Goal: Task Accomplishment & Management: Manage account settings

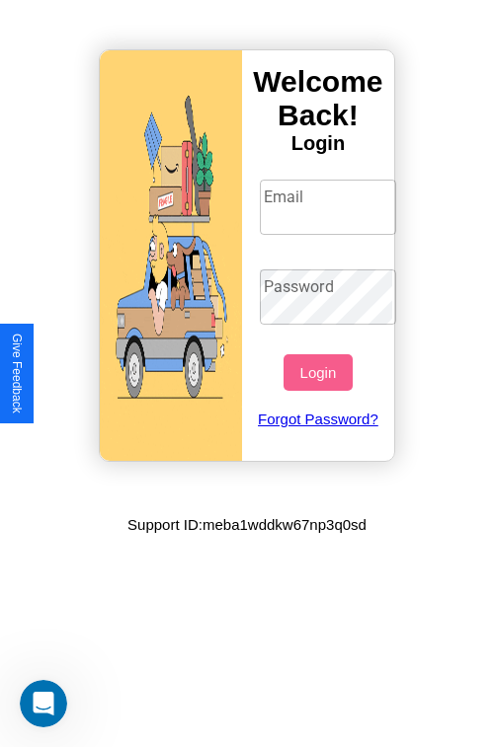
click at [330, 206] on input "Email" at bounding box center [328, 207] width 137 height 55
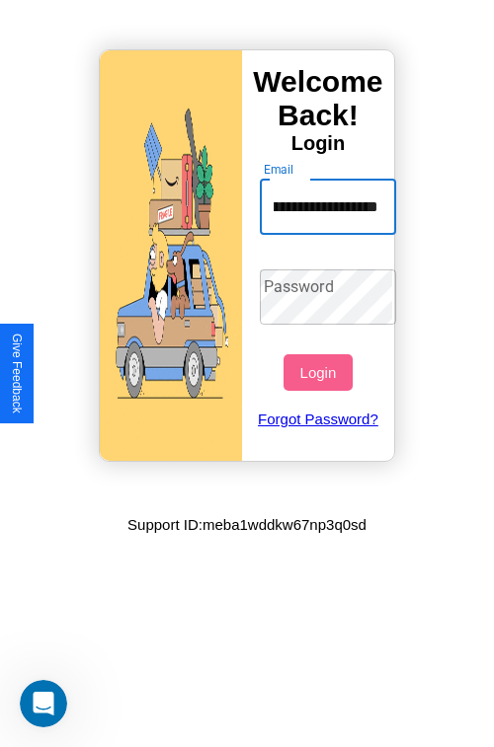
scroll to position [0, 80]
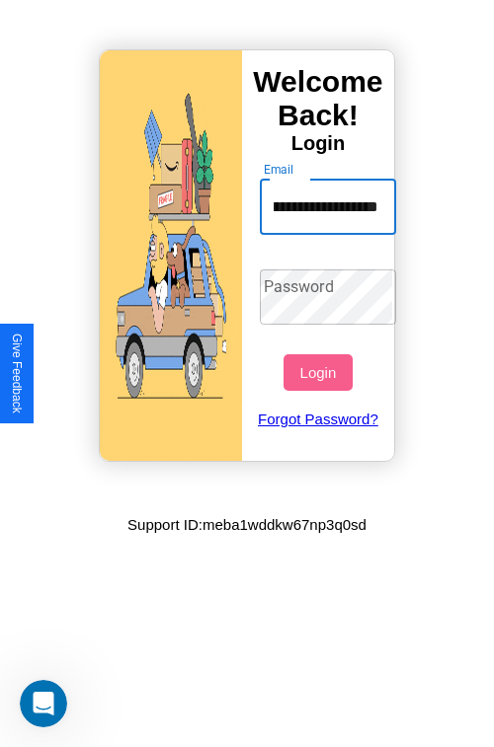
type input "**********"
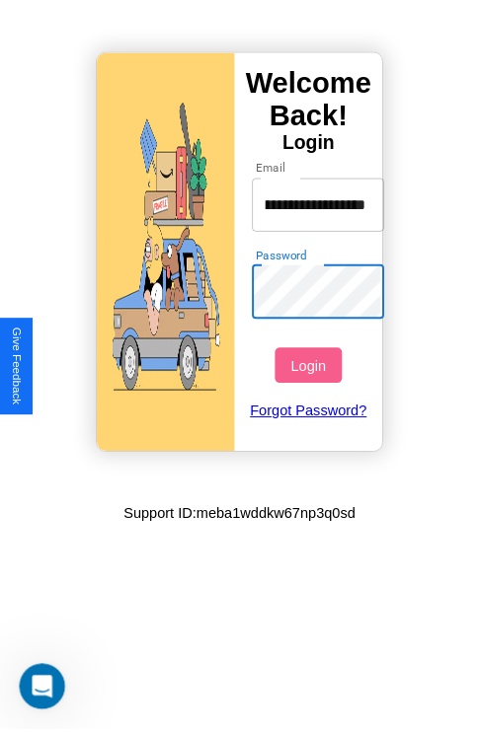
scroll to position [0, 0]
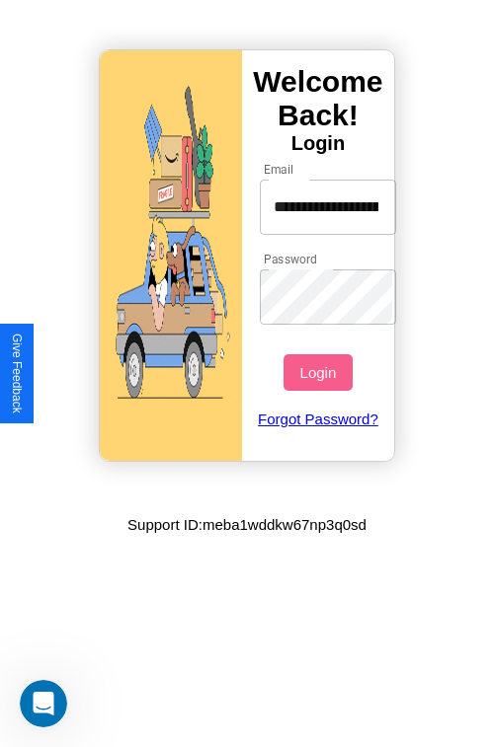
click at [320, 372] on button "Login" at bounding box center [317, 372] width 68 height 37
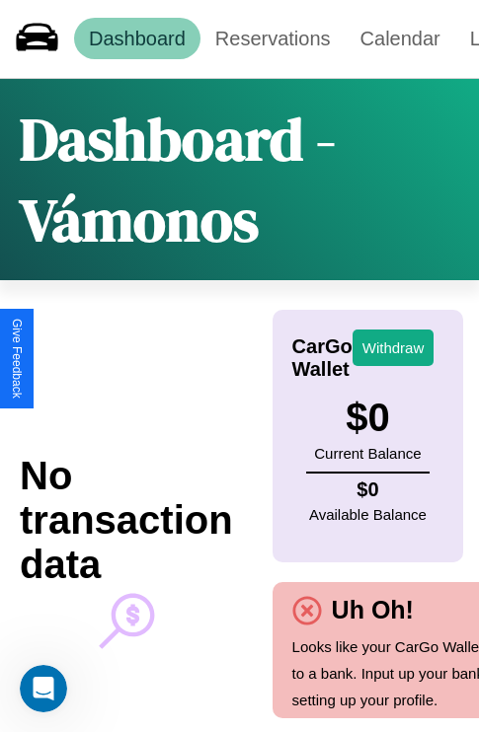
scroll to position [62, 140]
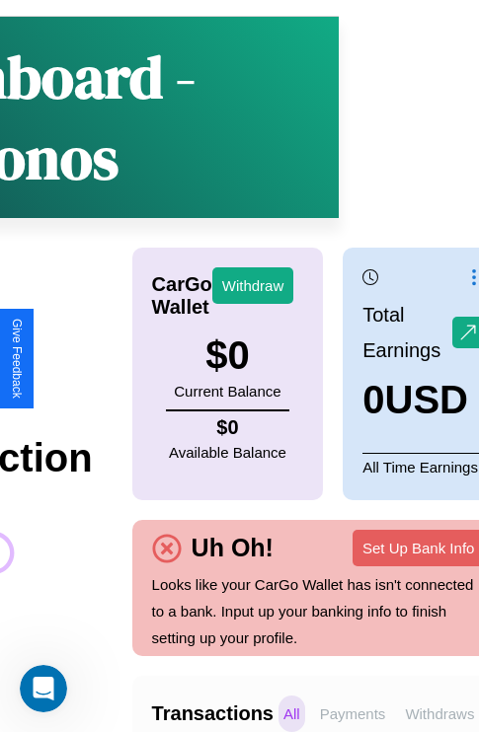
click at [439, 714] on p "Withdraws" at bounding box center [439, 714] width 79 height 37
click at [352, 714] on p "Payments" at bounding box center [353, 714] width 76 height 37
click at [291, 714] on p "All" at bounding box center [291, 714] width 27 height 37
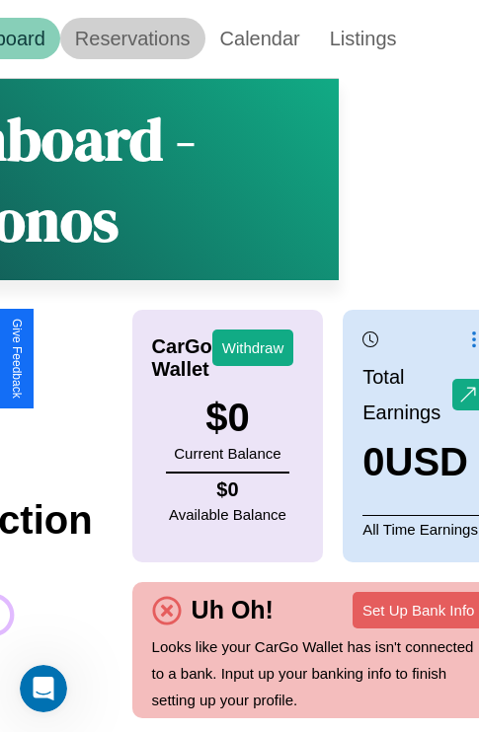
click at [132, 38] on link "Reservations" at bounding box center [132, 38] width 145 height 41
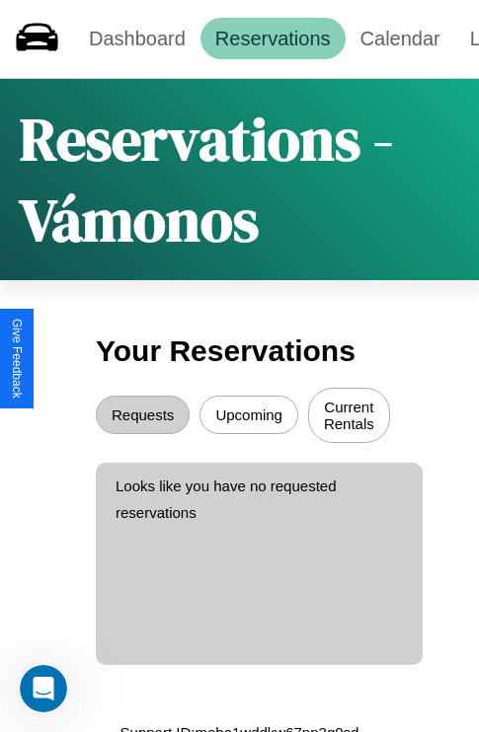
click at [249, 418] on button "Upcoming" at bounding box center [248, 415] width 99 height 38
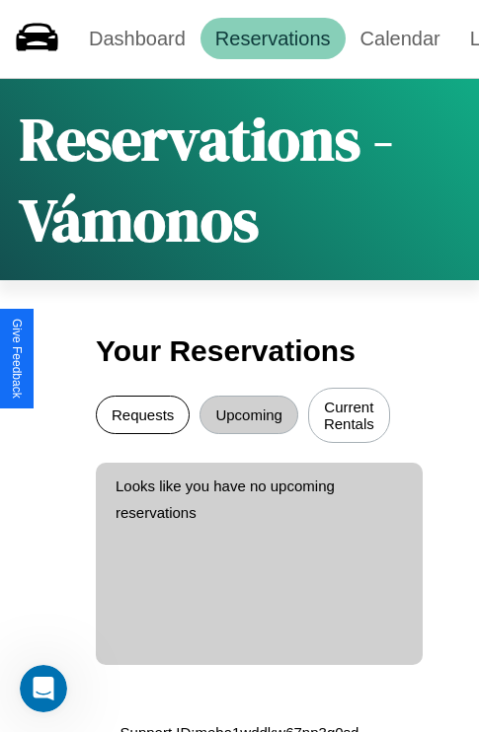
click at [142, 418] on button "Requests" at bounding box center [143, 415] width 94 height 38
